Goal: Book appointment/travel/reservation

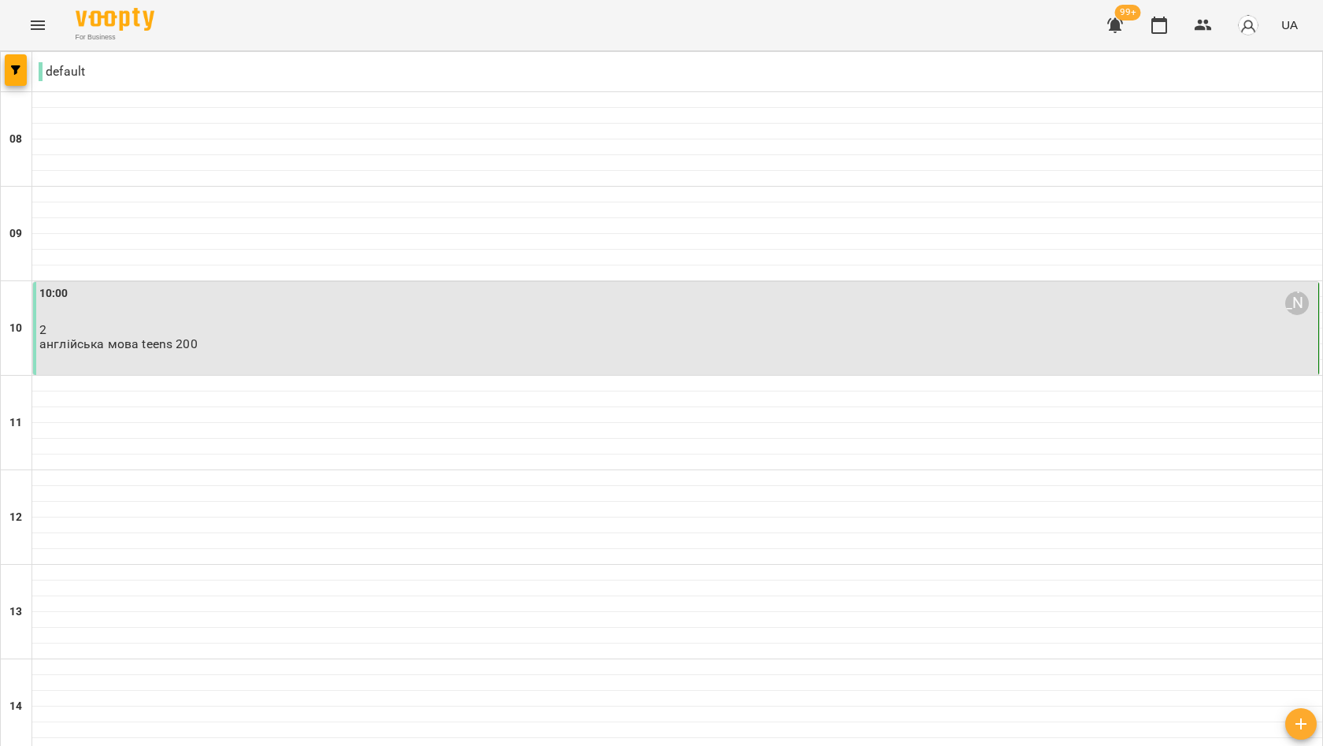
click at [552, 334] on p "2" at bounding box center [677, 329] width 1276 height 13
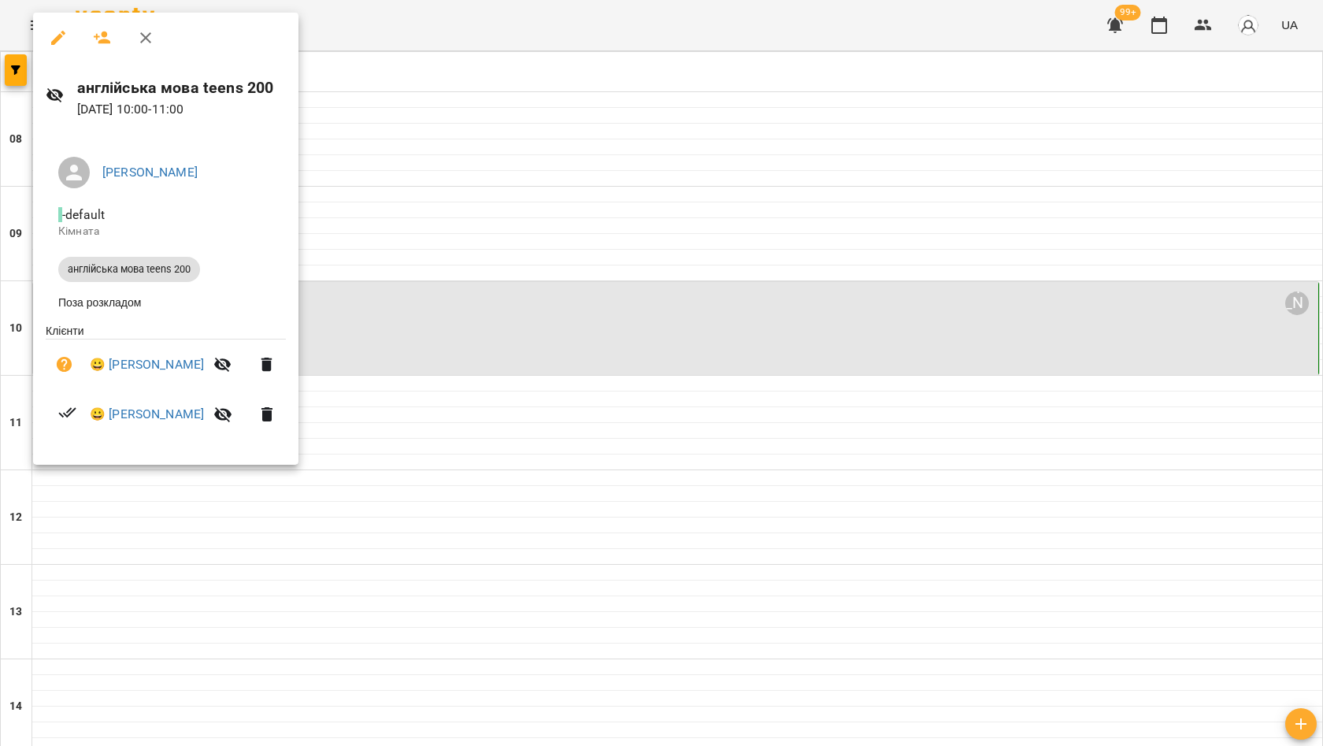
click at [502, 198] on div at bounding box center [661, 373] width 1323 height 746
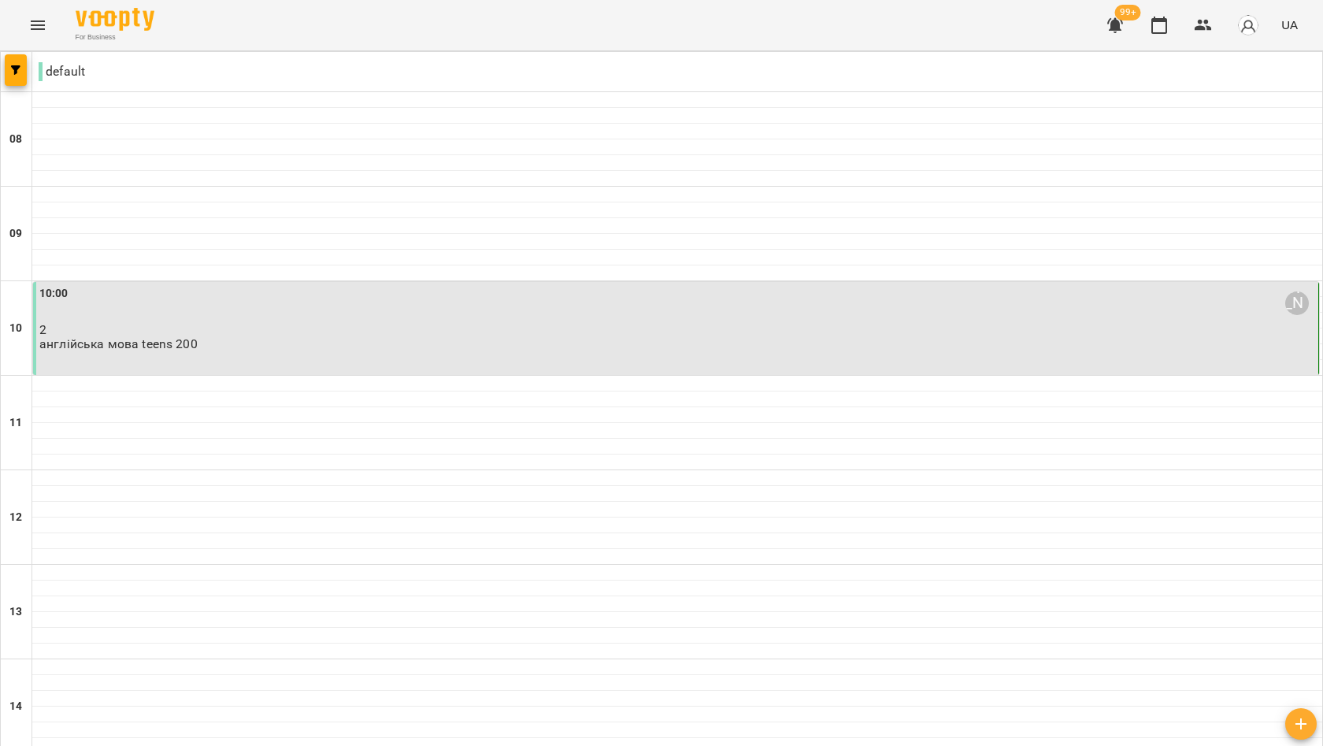
click at [550, 335] on p "2" at bounding box center [677, 329] width 1276 height 13
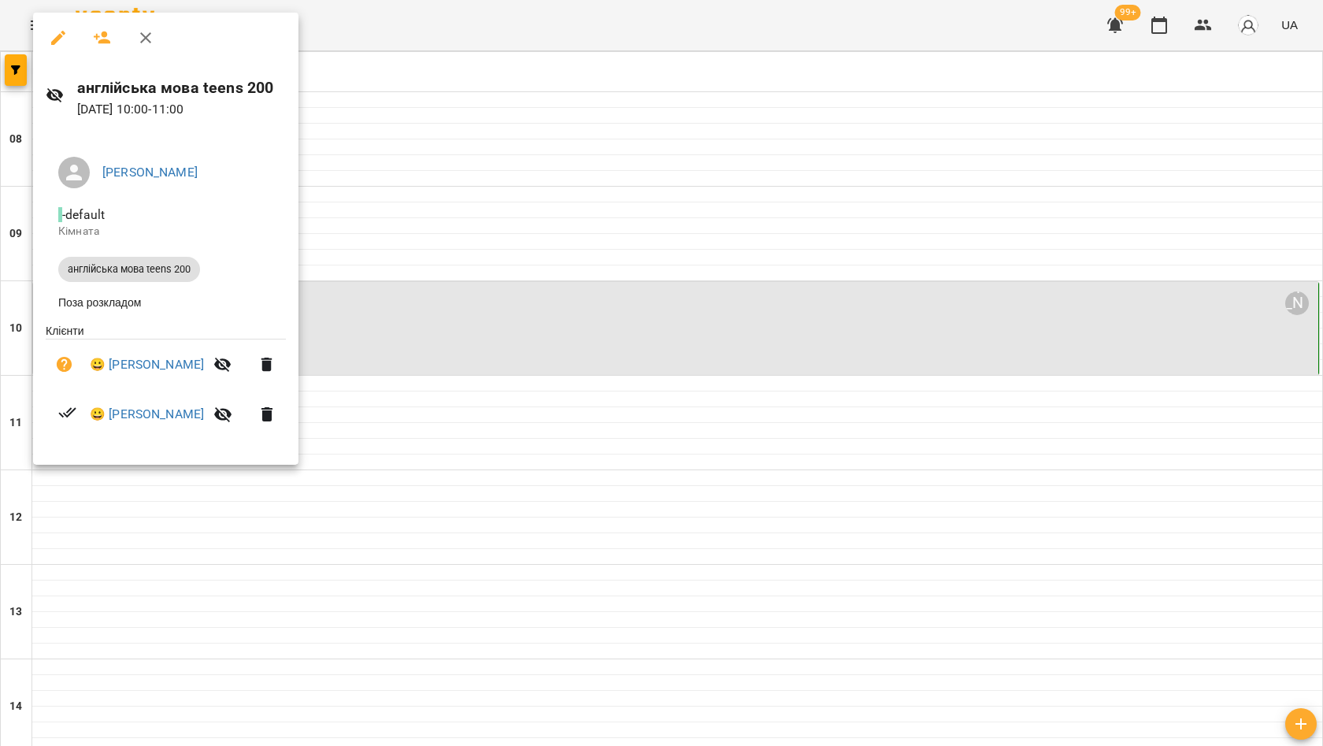
click at [141, 33] on icon "button" at bounding box center [145, 37] width 11 height 11
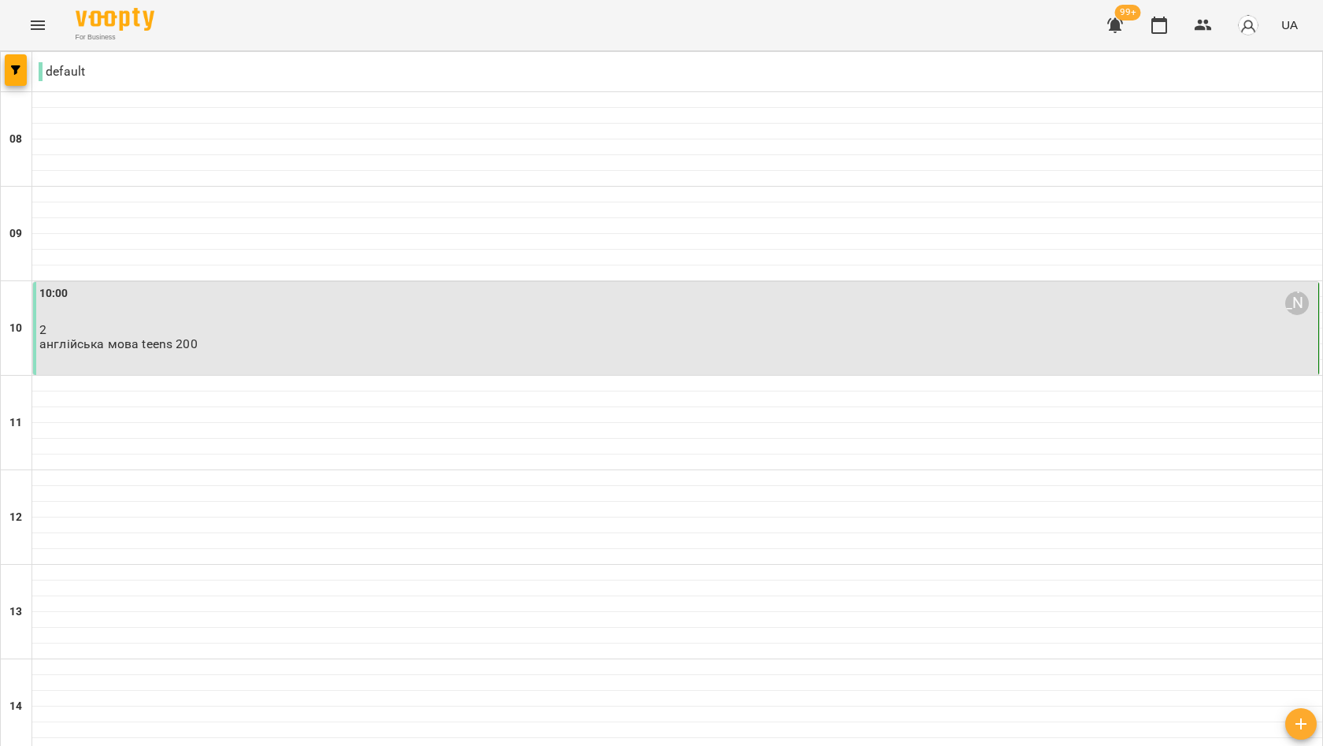
scroll to position [904, 0]
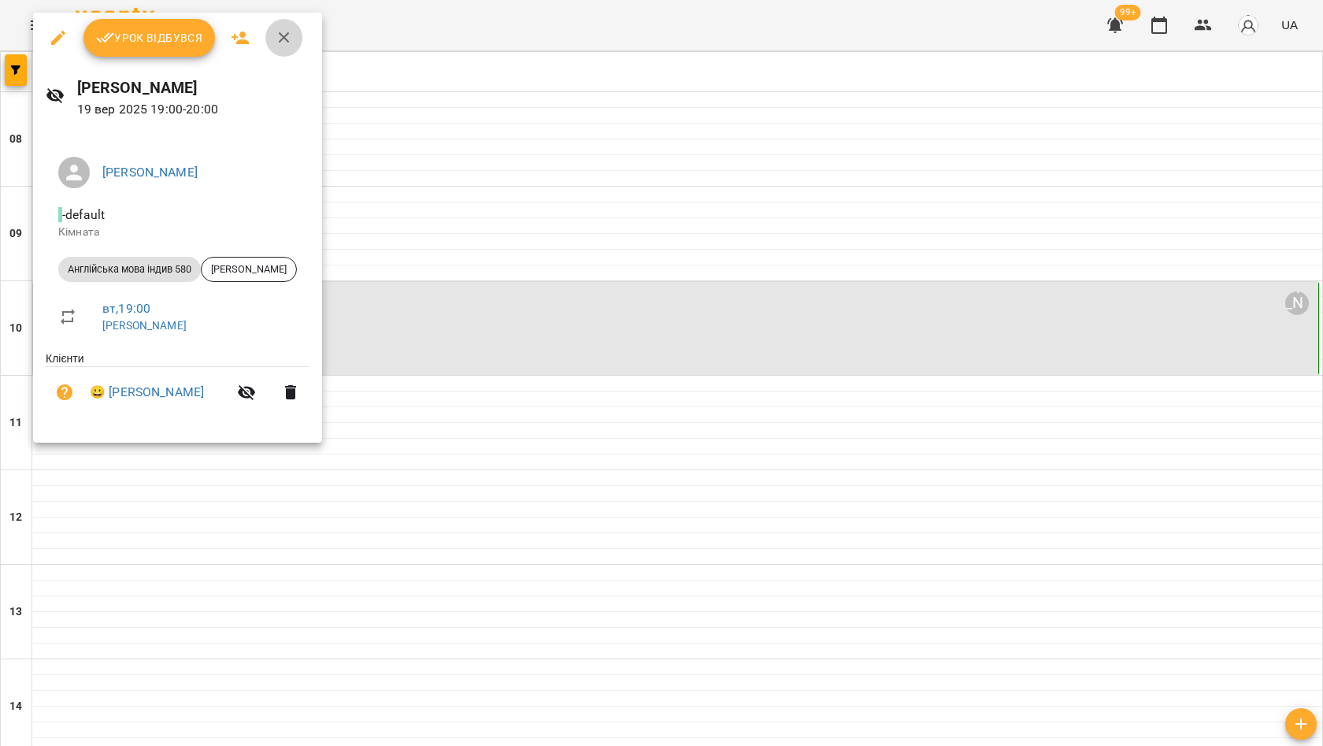
click at [288, 28] on icon "button" at bounding box center [284, 37] width 19 height 19
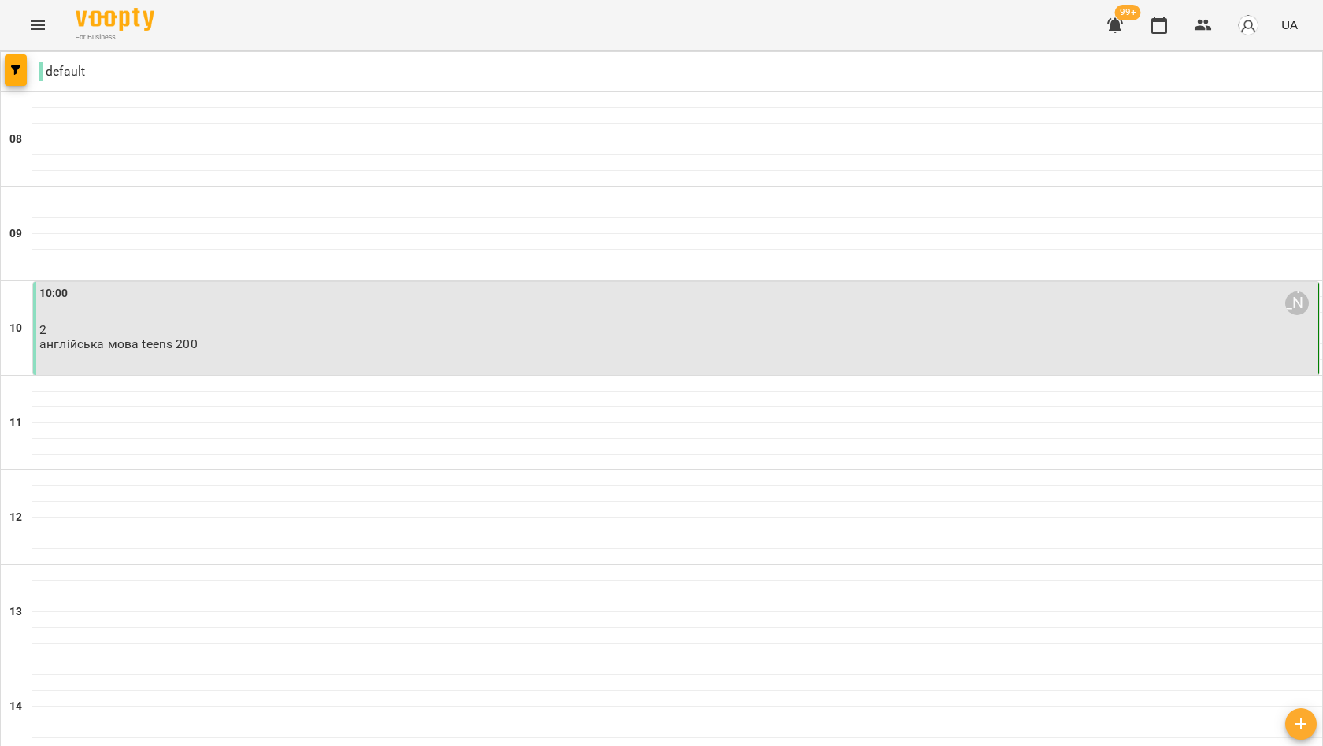
scroll to position [0, 0]
click at [339, 326] on p "2" at bounding box center [677, 329] width 1276 height 13
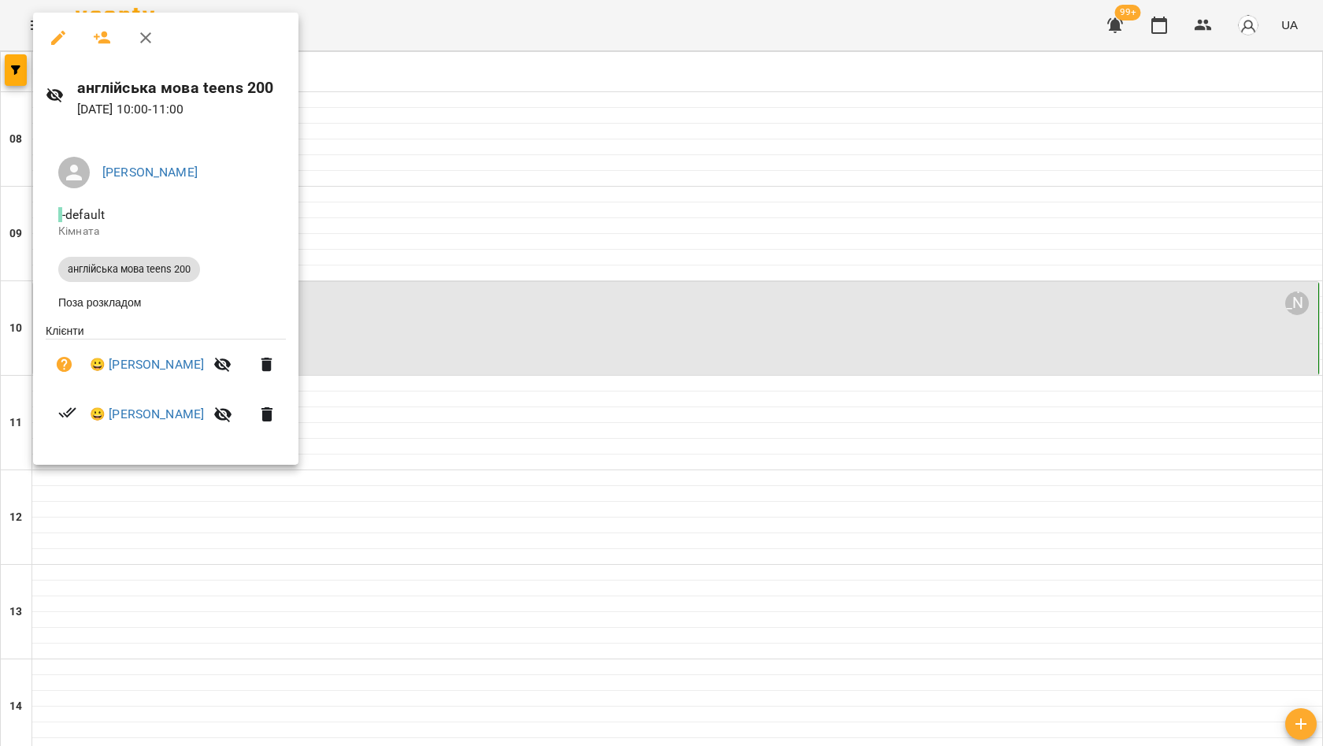
click at [146, 33] on icon "button" at bounding box center [145, 37] width 19 height 19
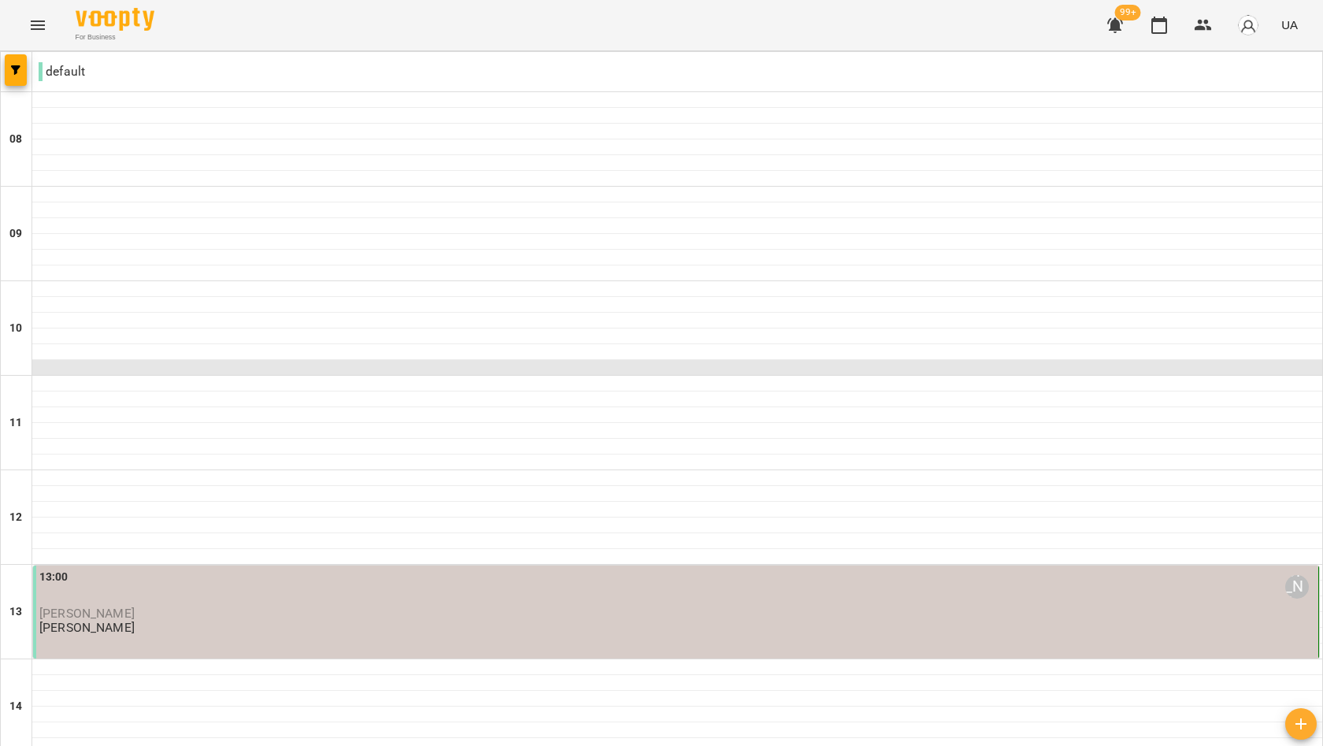
scroll to position [206, 0]
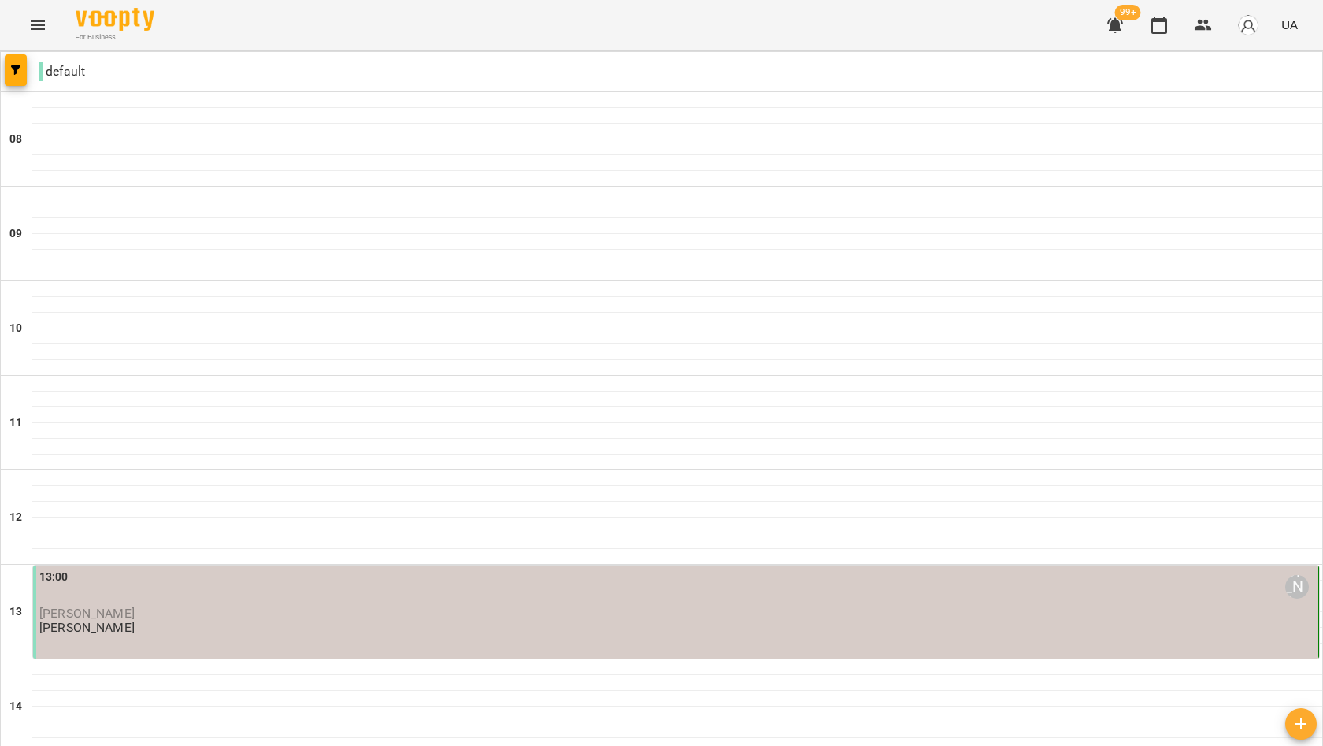
click at [422, 569] on div "13:00 [PERSON_NAME]" at bounding box center [677, 587] width 1276 height 36
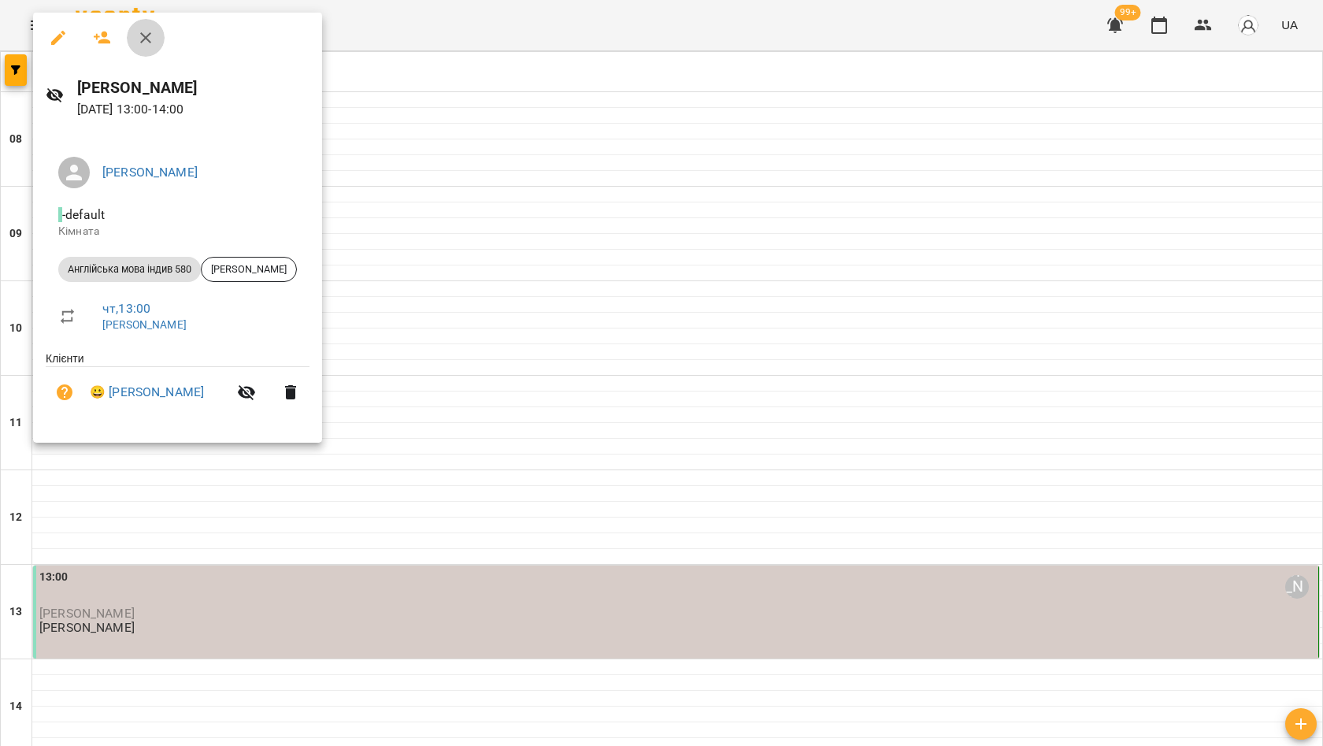
click at [148, 36] on icon "button" at bounding box center [145, 37] width 11 height 11
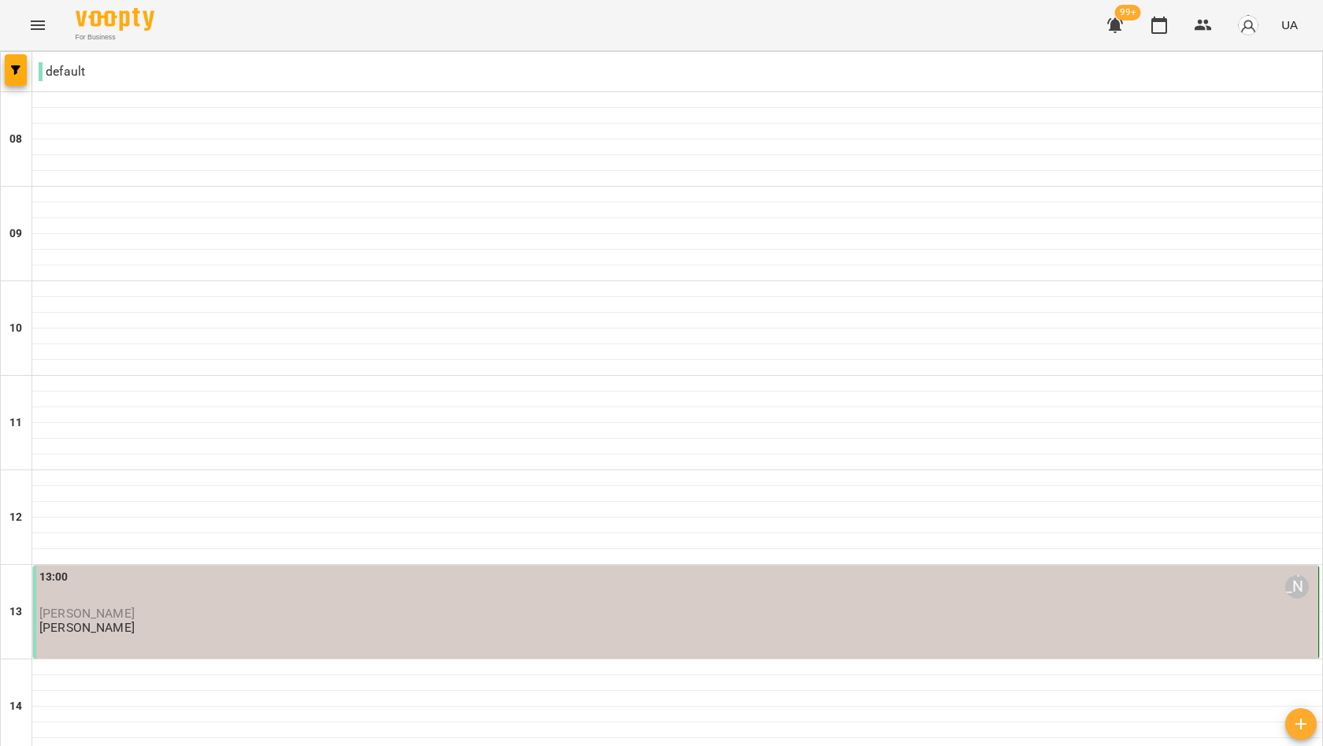
scroll to position [729, 0]
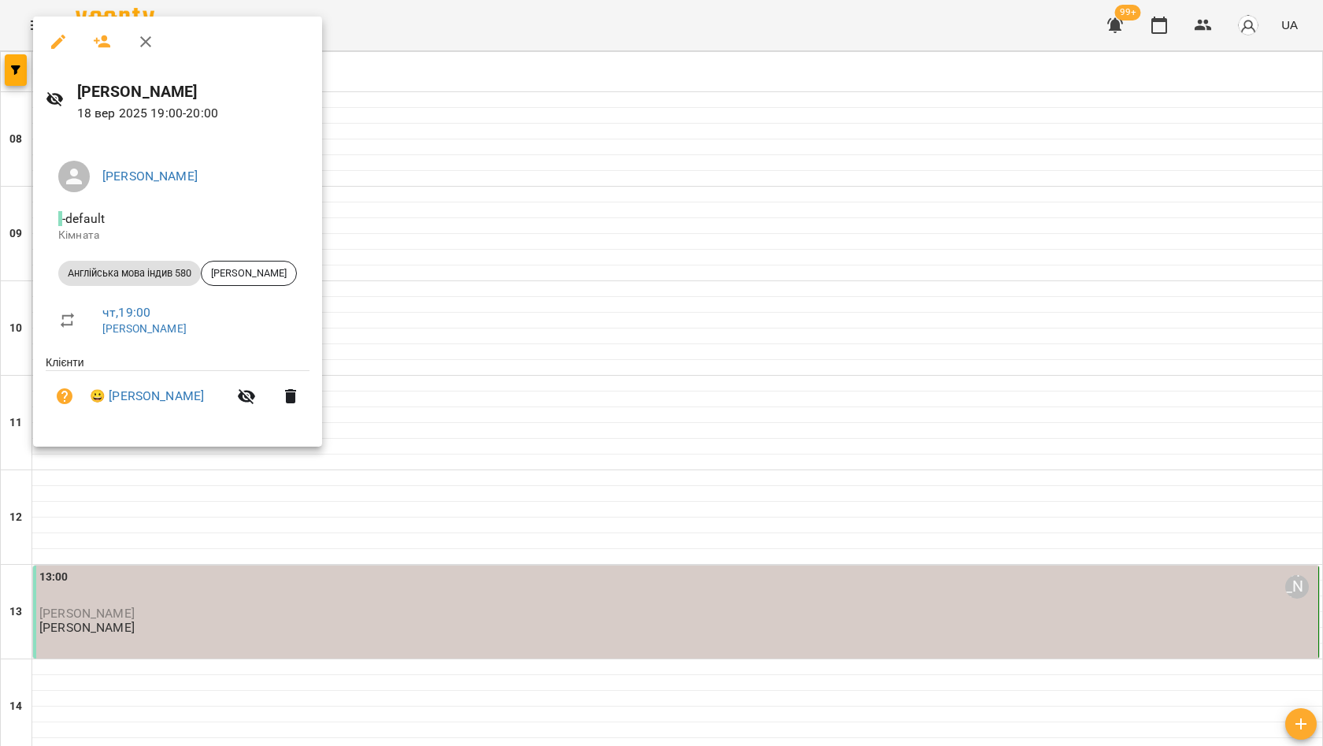
click at [151, 44] on icon "button" at bounding box center [145, 41] width 19 height 19
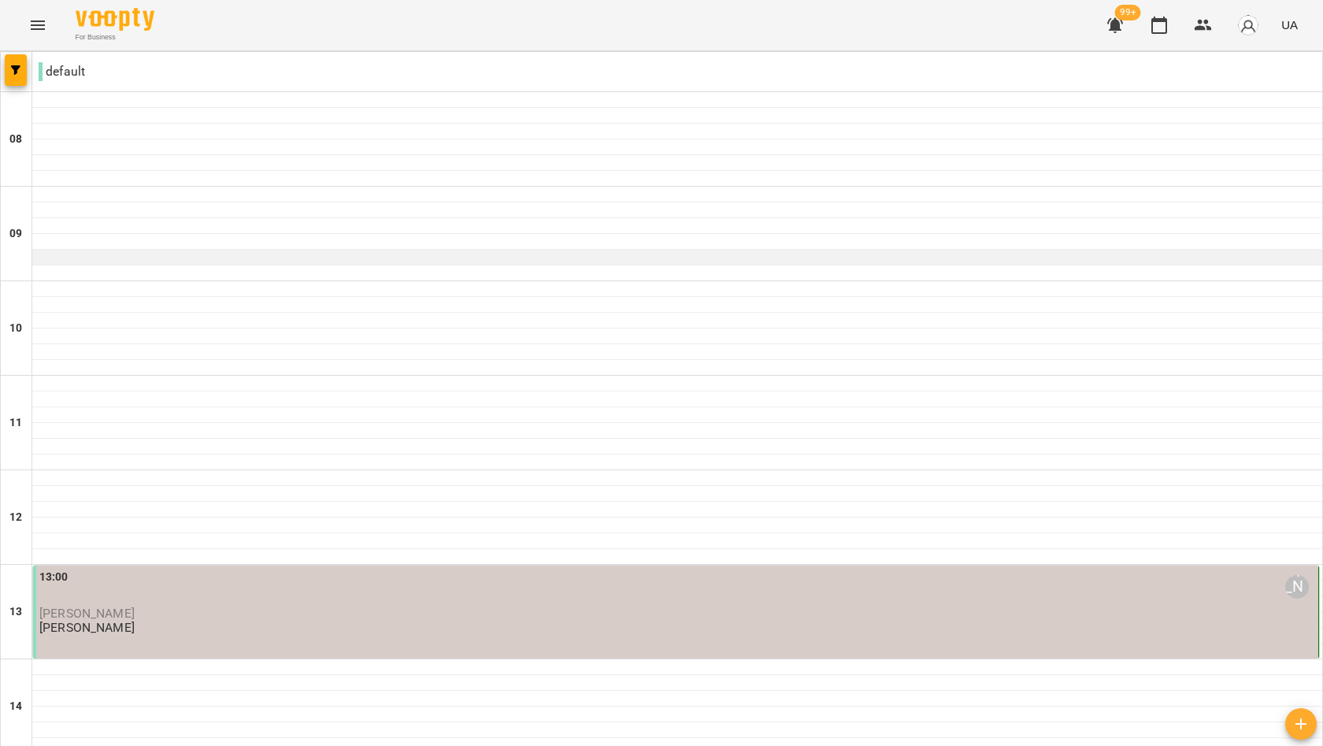
scroll to position [0, 0]
